Goal: Task Accomplishment & Management: Use online tool/utility

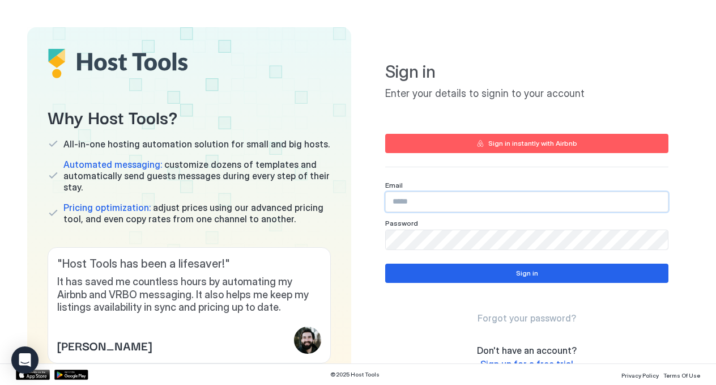
type input "**********"
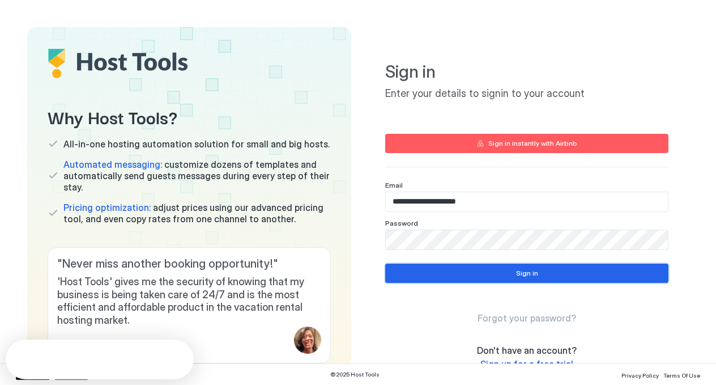
click at [482, 276] on button "Sign in" at bounding box center [526, 272] width 283 height 19
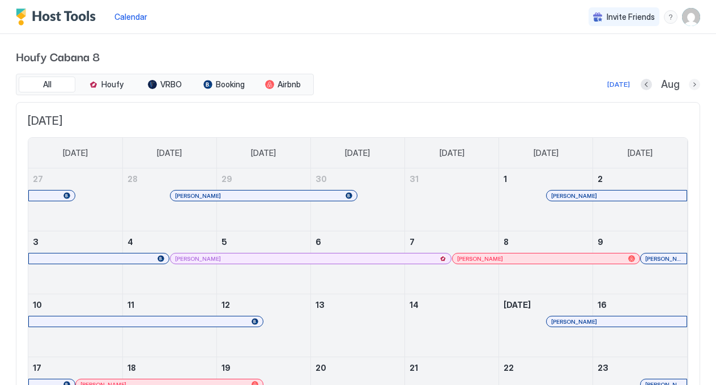
click at [693, 83] on button "Next month" at bounding box center [694, 84] width 11 height 11
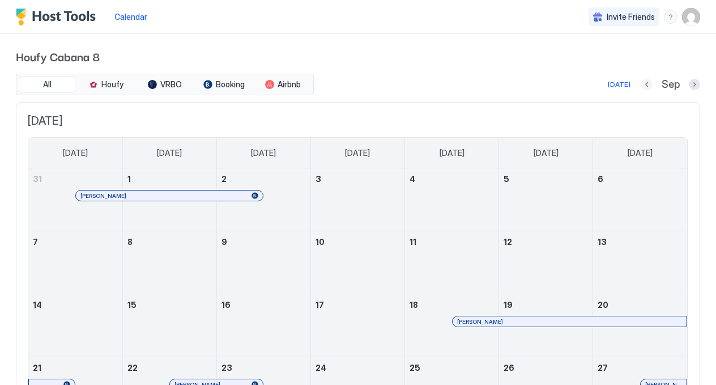
click at [650, 82] on button "Previous month" at bounding box center [646, 84] width 11 height 11
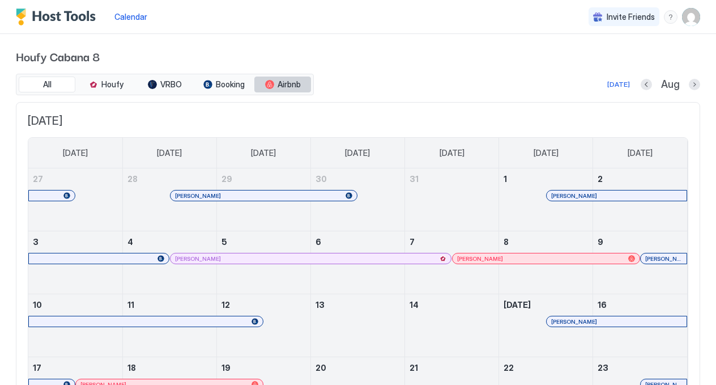
click at [298, 78] on button "Airbnb" at bounding box center [282, 84] width 57 height 16
click at [292, 87] on span "Airbnb" at bounding box center [289, 84] width 23 height 10
click at [224, 85] on span "Booking" at bounding box center [230, 84] width 29 height 10
click at [165, 85] on span "VRBO" at bounding box center [171, 84] width 22 height 10
click at [120, 86] on span "Houfy" at bounding box center [112, 84] width 22 height 10
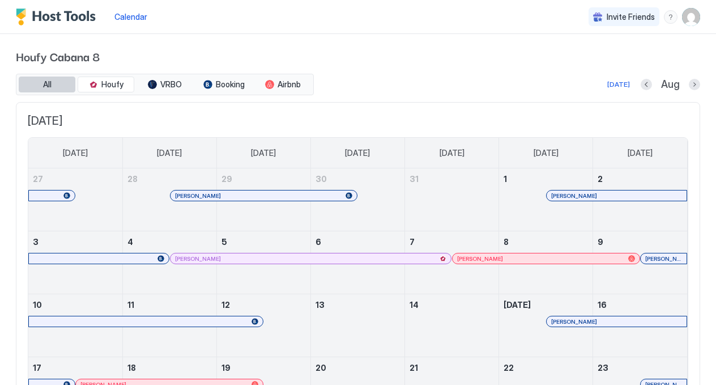
click at [56, 81] on button "All" at bounding box center [47, 84] width 57 height 16
click at [252, 195] on div at bounding box center [251, 195] width 9 height 9
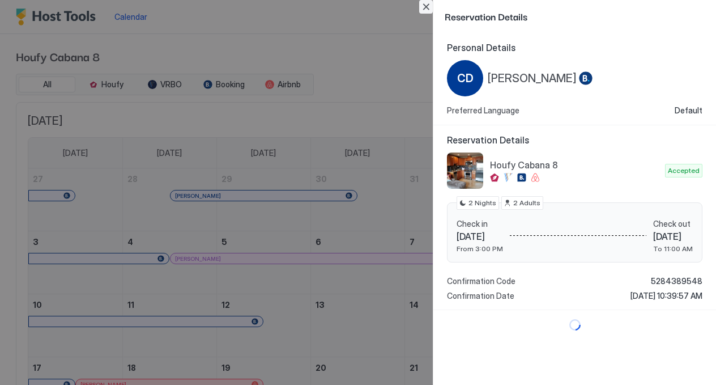
click at [424, 8] on button "Close" at bounding box center [426, 7] width 14 height 14
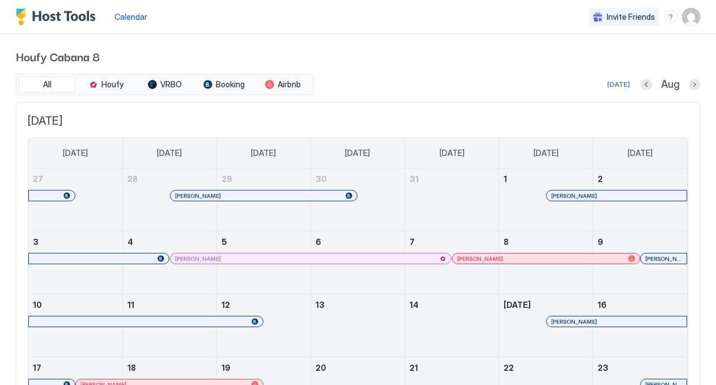
scroll to position [184, 0]
